Goal: Information Seeking & Learning: Learn about a topic

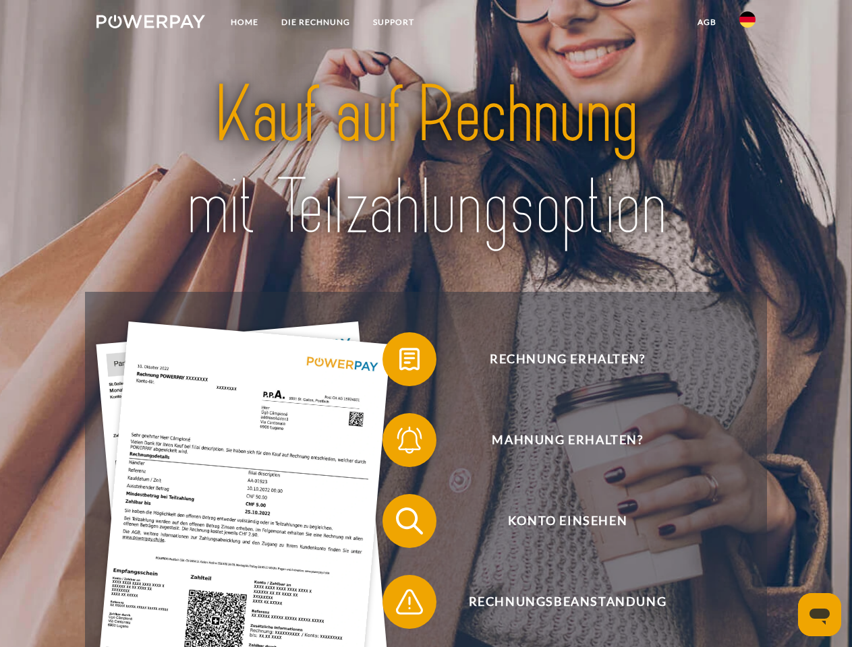
click at [150, 24] on img at bounding box center [150, 21] width 109 height 13
click at [747, 24] on img at bounding box center [747, 19] width 16 height 16
click at [706, 22] on link "agb" at bounding box center [707, 22] width 42 height 24
click at [399, 362] on span at bounding box center [388, 359] width 67 height 67
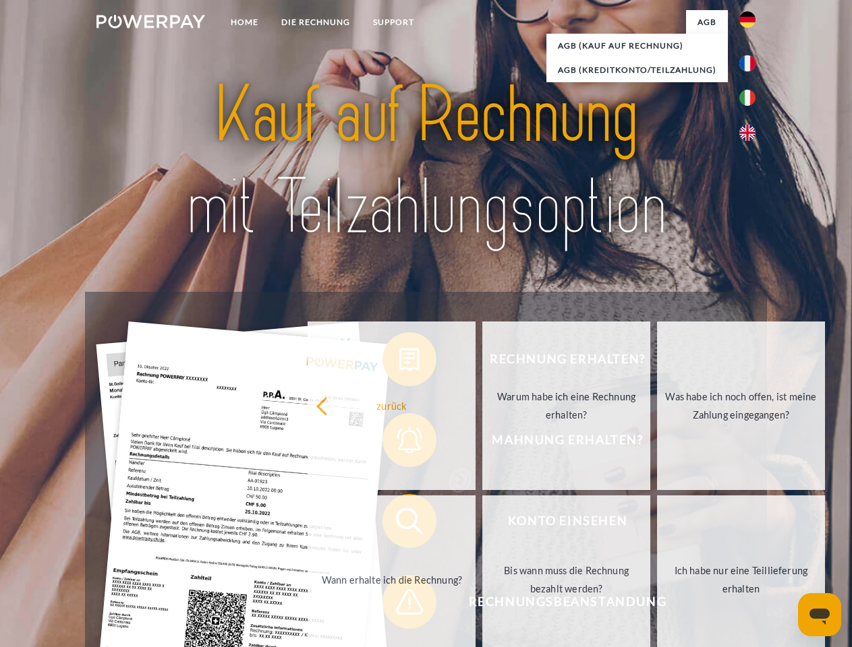
click at [399, 443] on div "Rechnung erhalten? Mahnung erhalten? Konto einsehen" at bounding box center [425, 562] width 681 height 540
click at [482, 524] on link "Bis wann muss die Rechnung bezahlt werden?" at bounding box center [566, 580] width 168 height 169
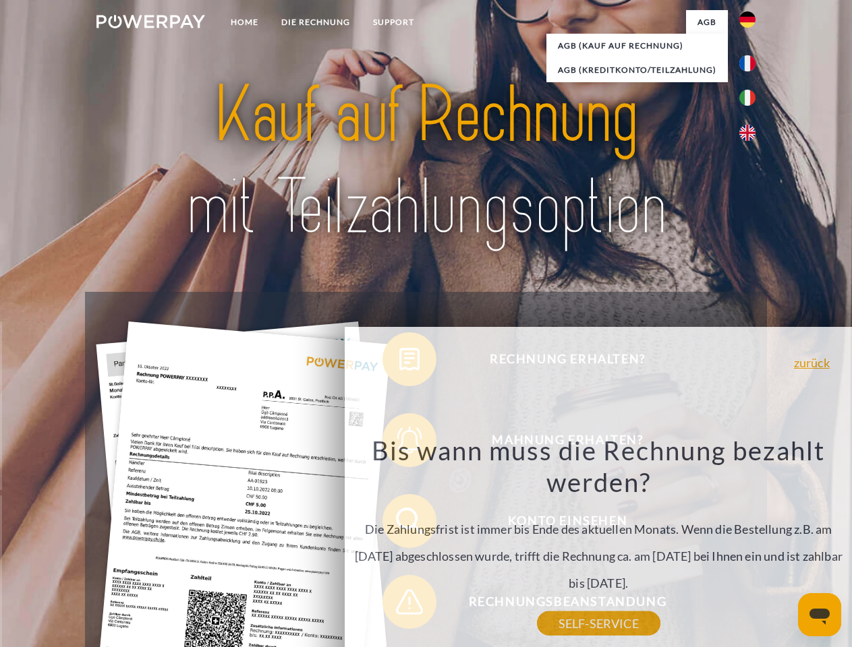
click at [399, 605] on div "Bis wann muss die Rechnung bezahlt werden? Die Zahlungsfrist ist immer bis Ende…" at bounding box center [598, 529] width 492 height 190
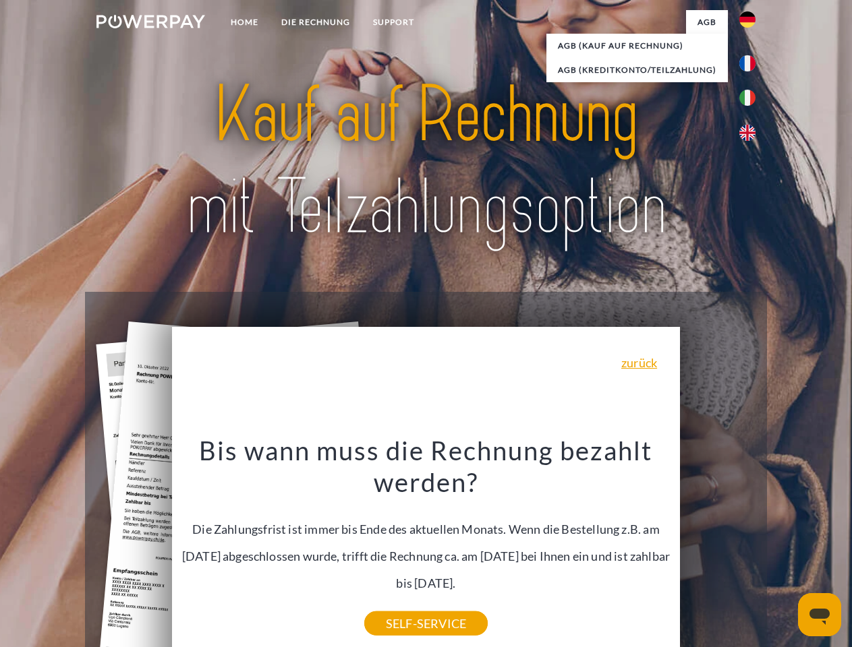
click at [819, 615] on icon "Messaging-Fenster öffnen" at bounding box center [819, 617] width 20 height 16
